Goal: Transaction & Acquisition: Purchase product/service

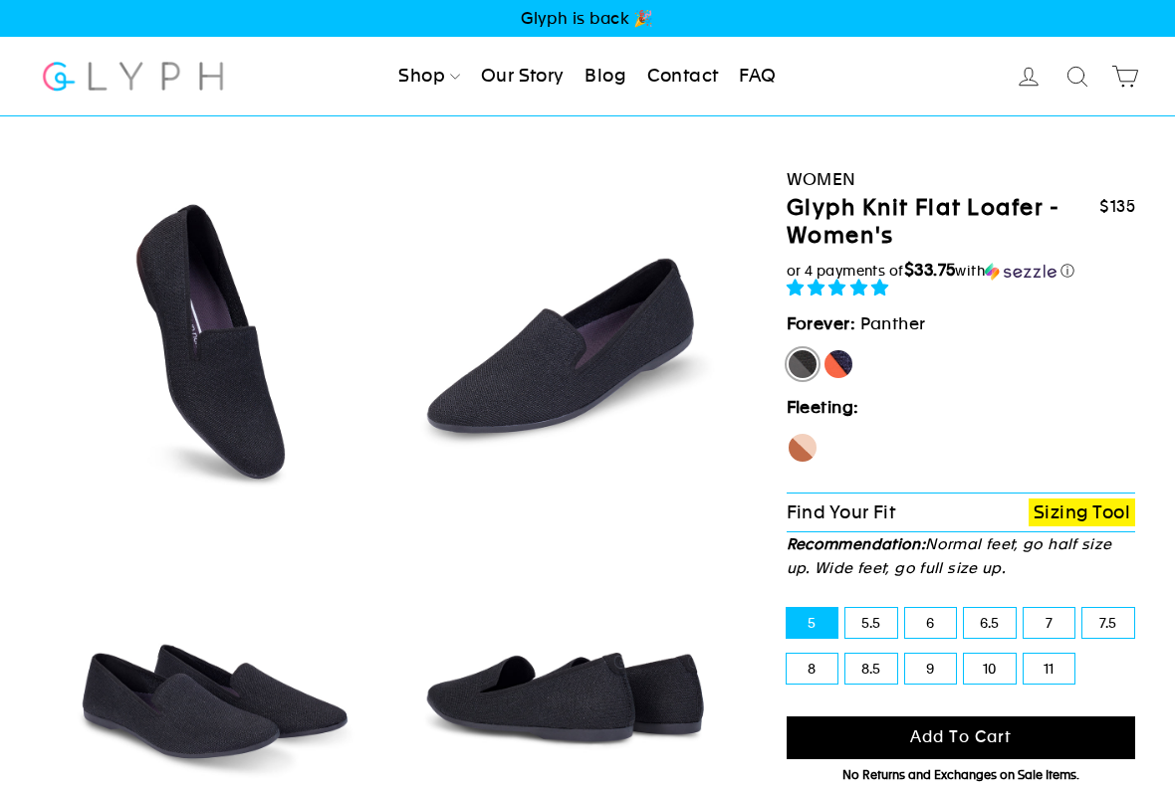
select select "highest-rating"
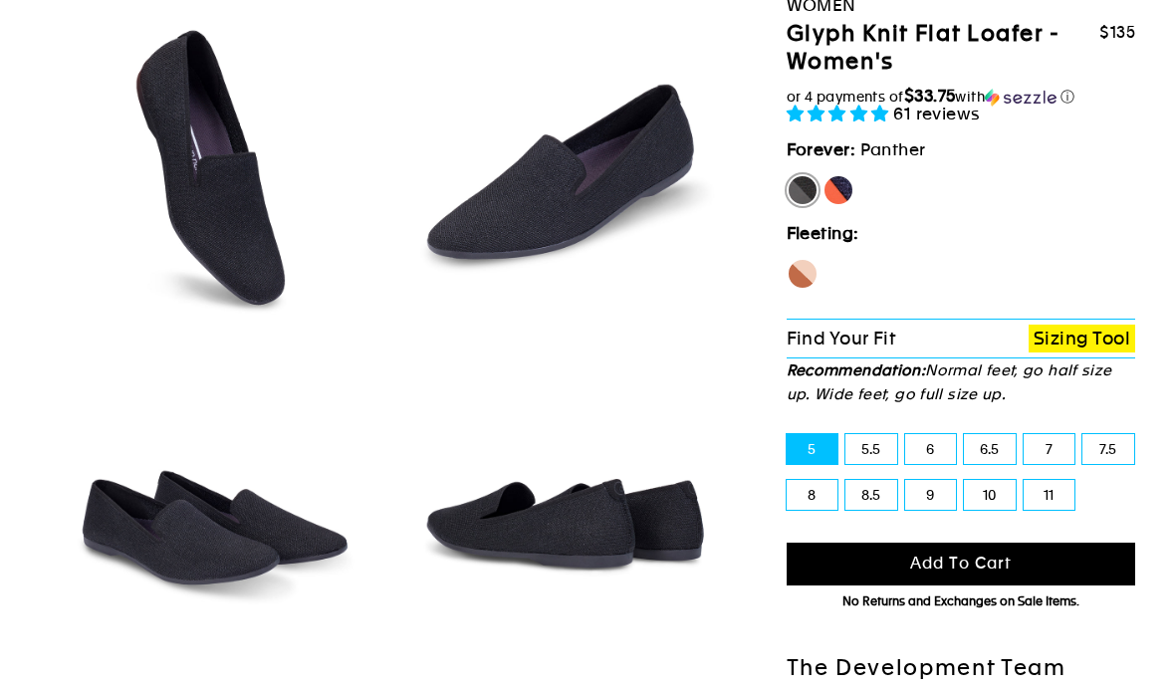
scroll to position [174, 0]
click at [945, 445] on label "6" at bounding box center [931, 449] width 52 height 30
click at [906, 435] on input "6" at bounding box center [905, 434] width 1 height 1
radio input "true"
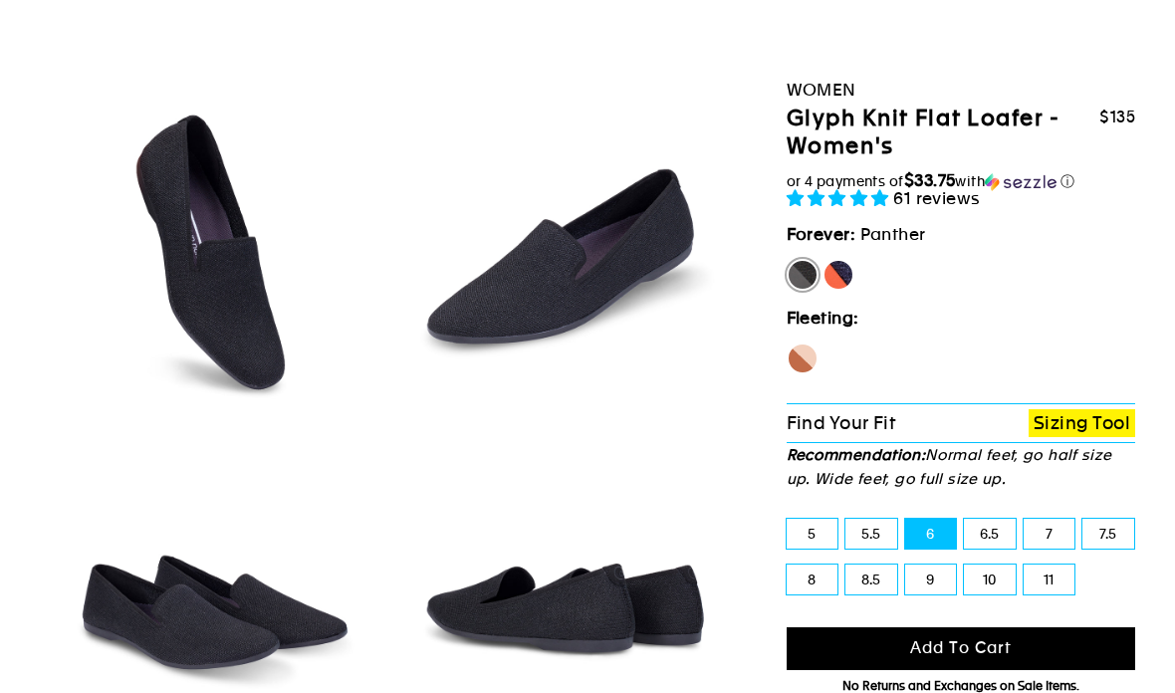
scroll to position [123, 0]
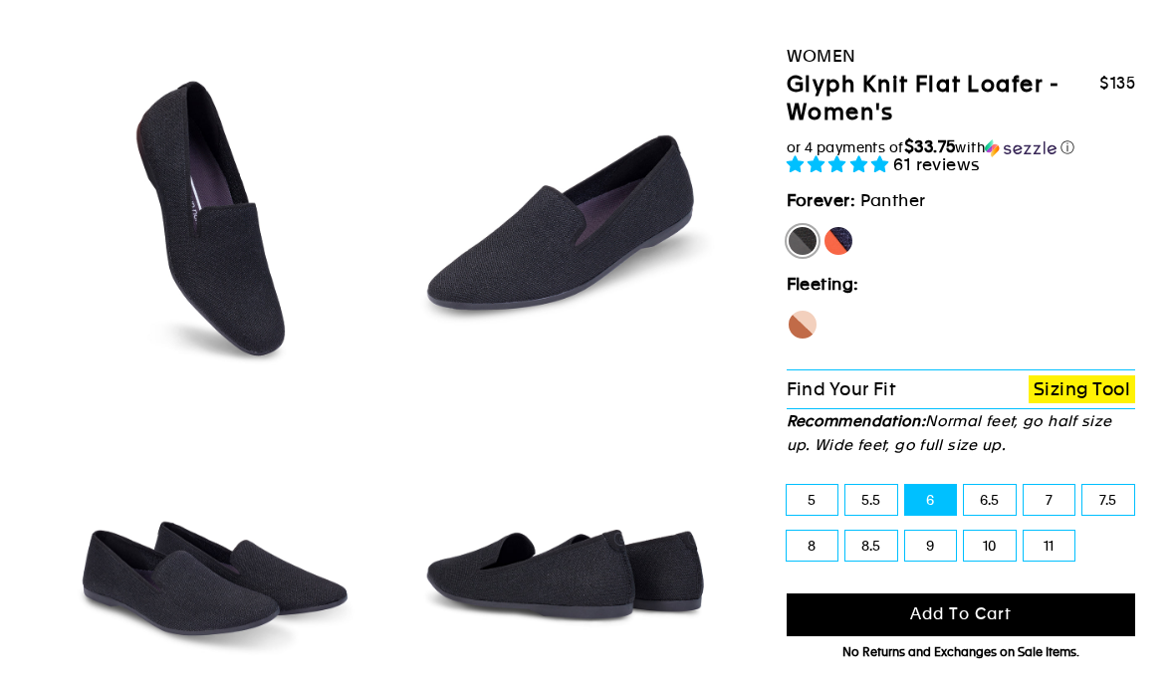
click at [804, 336] on label "Seahorse" at bounding box center [802, 325] width 32 height 32
click at [787, 310] on input "Seahorse" at bounding box center [786, 309] width 1 height 1
radio input "true"
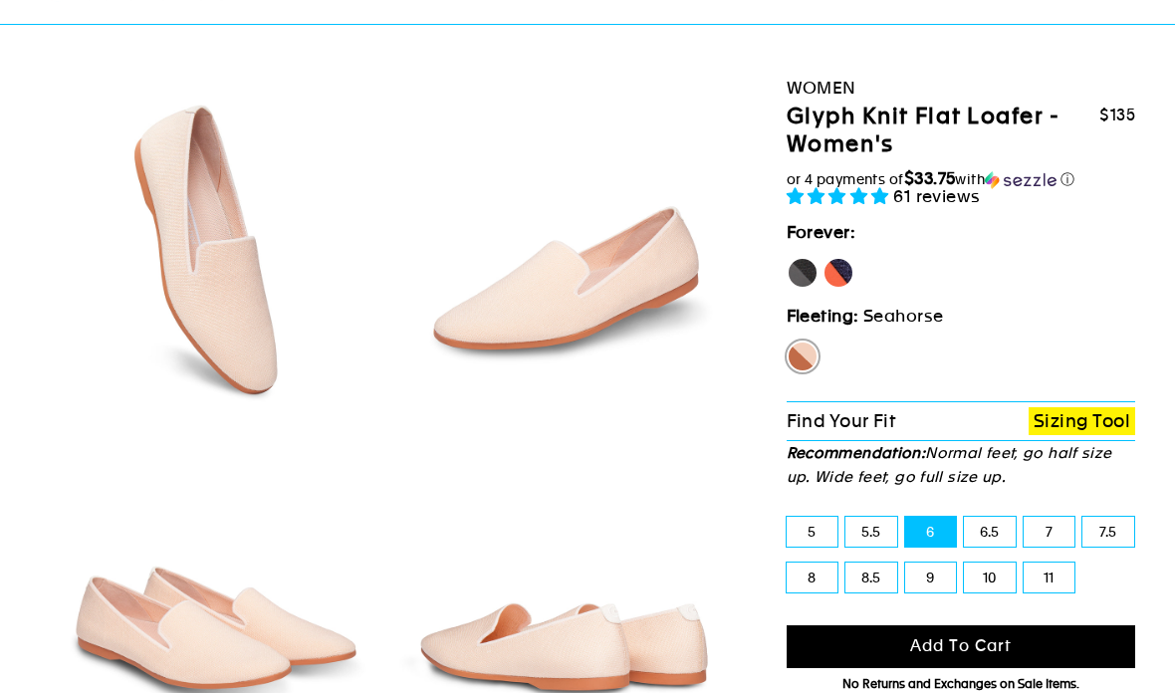
scroll to position [94, 0]
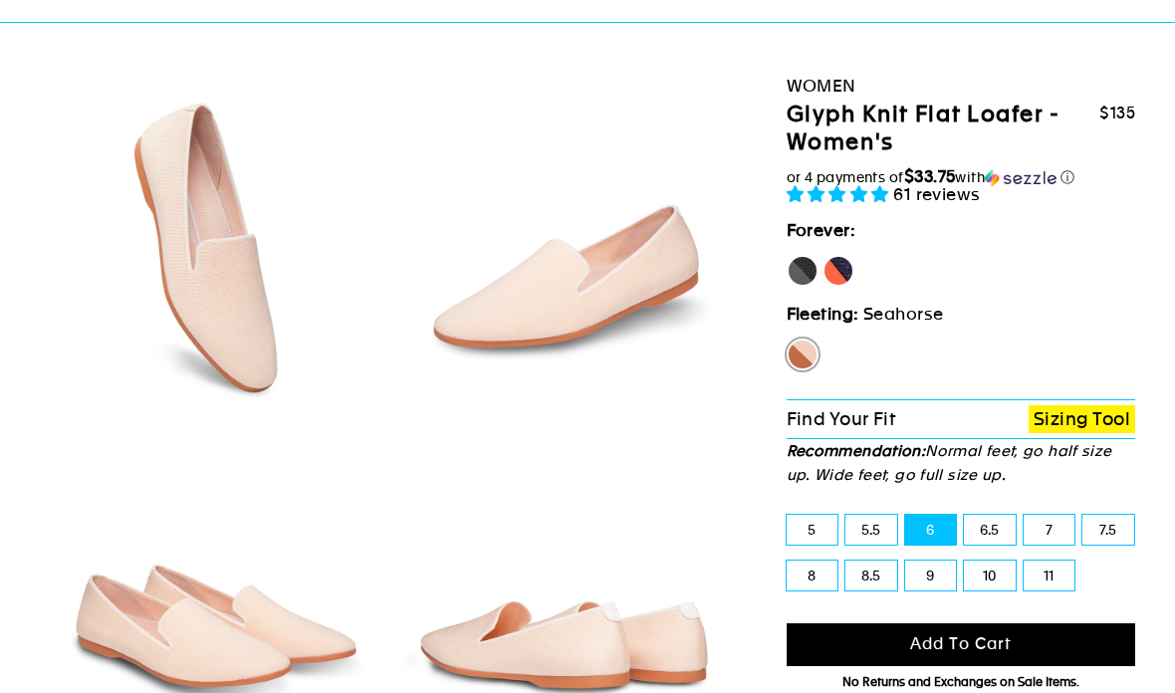
click at [851, 261] on label "[PERSON_NAME]" at bounding box center [838, 271] width 32 height 32
click at [823, 256] on input "[PERSON_NAME]" at bounding box center [822, 255] width 1 height 1
radio input "true"
